Goal: Find specific page/section: Find specific page/section

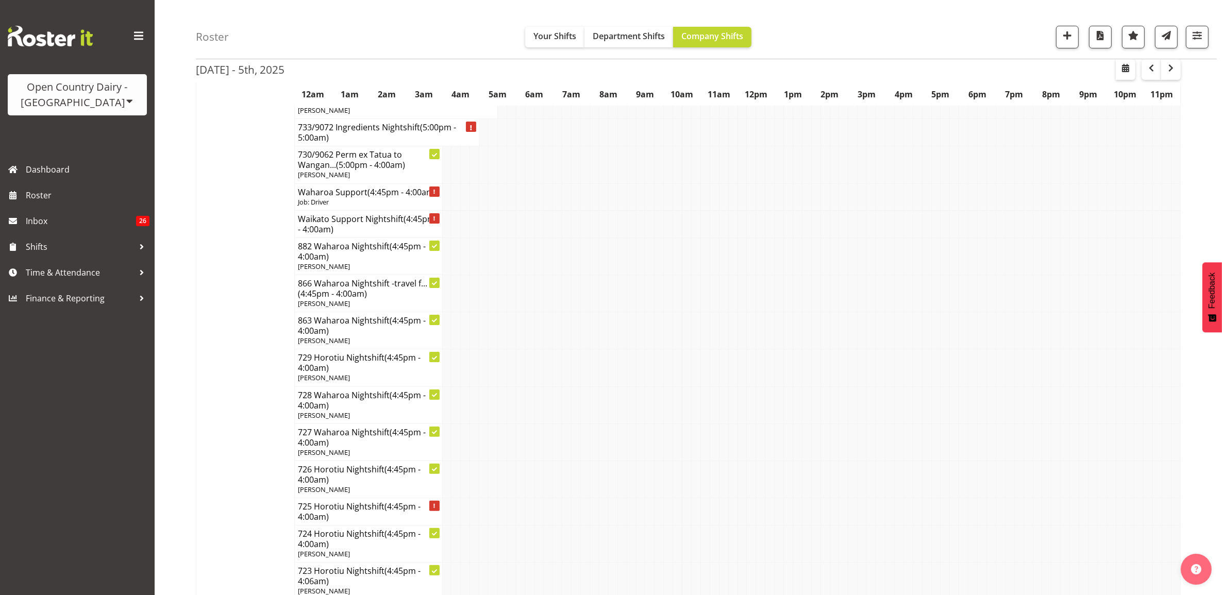
scroll to position [193, 0]
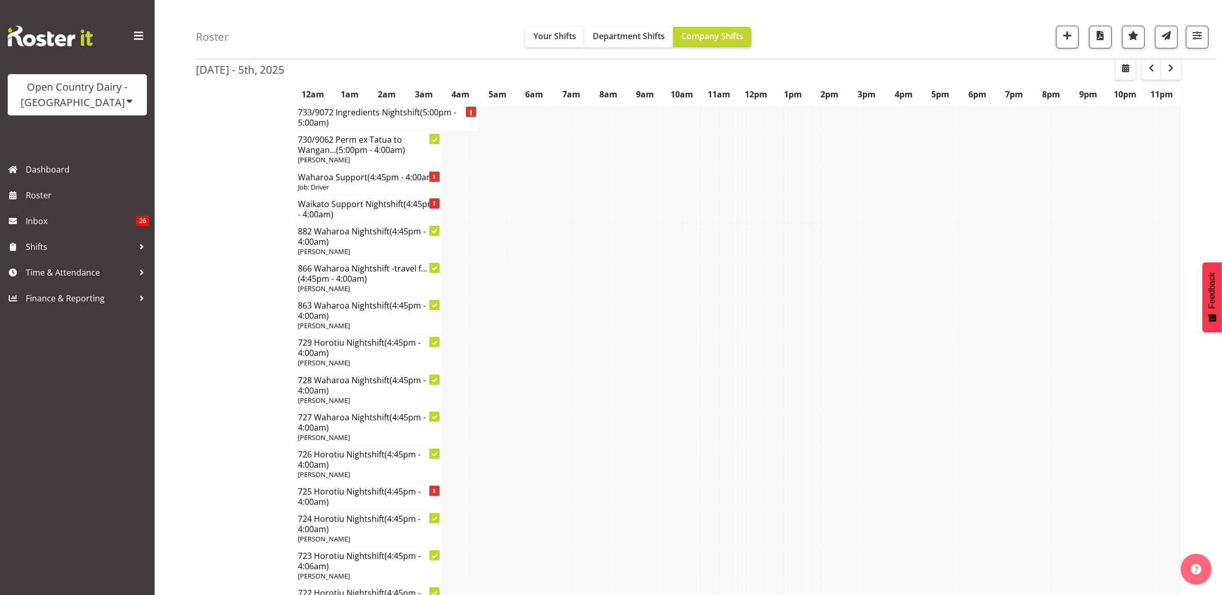
click at [115, 90] on div "Open Country Dairy - [GEOGRAPHIC_DATA]" at bounding box center [77, 94] width 119 height 31
click at [92, 135] on link "Open Country Dairy - [GEOGRAPHIC_DATA]" at bounding box center [107, 131] width 199 height 19
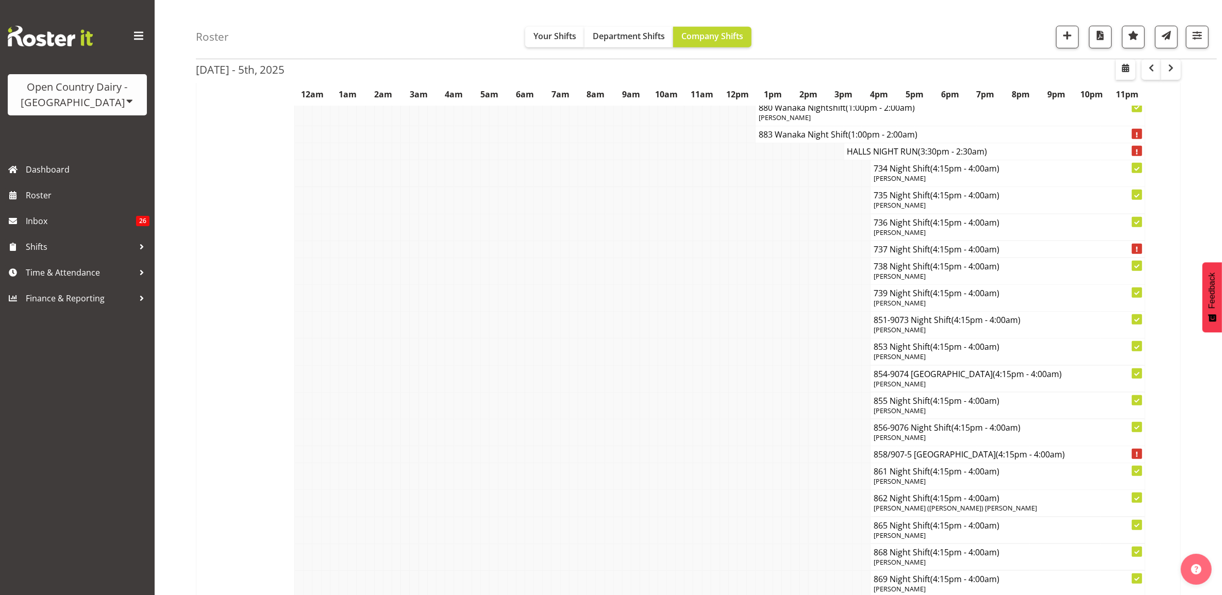
scroll to position [5526, 0]
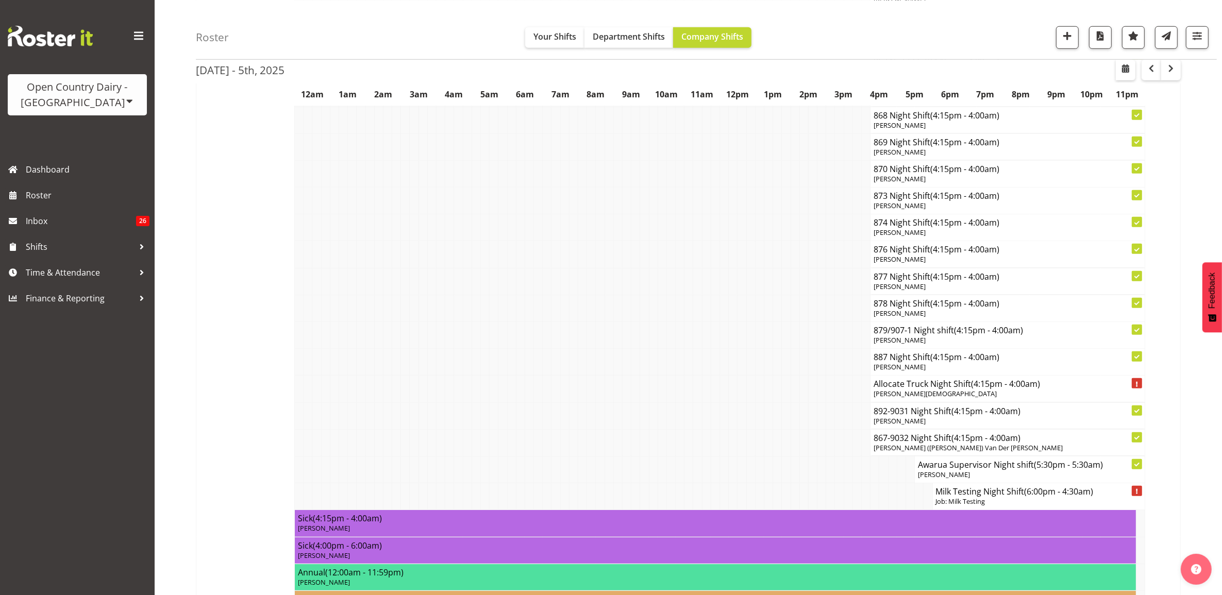
scroll to position [5990, 0]
